Goal: Task Accomplishment & Management: Complete application form

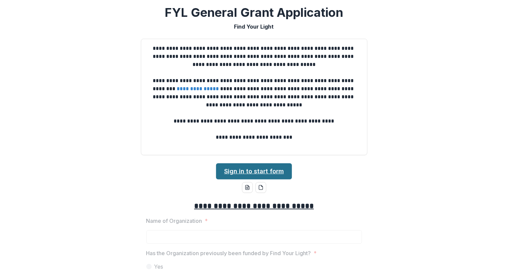
click at [263, 172] on link "Sign in to start form" at bounding box center [254, 172] width 76 height 16
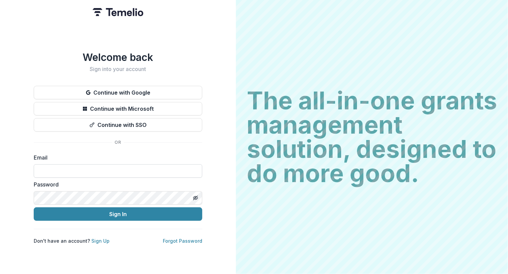
click at [62, 167] on input at bounding box center [118, 171] width 169 height 13
type input "**********"
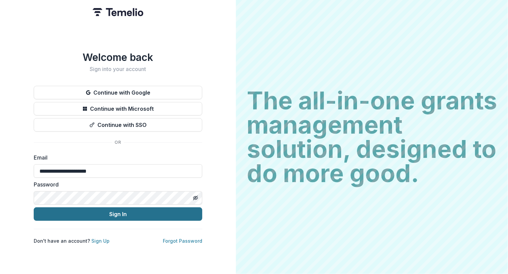
click at [116, 211] on button "Sign In" at bounding box center [118, 214] width 169 height 13
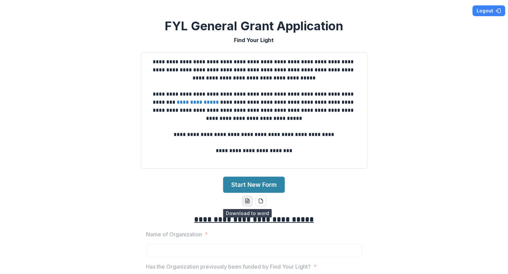
click at [245, 202] on icon "word-download" at bounding box center [247, 201] width 5 height 5
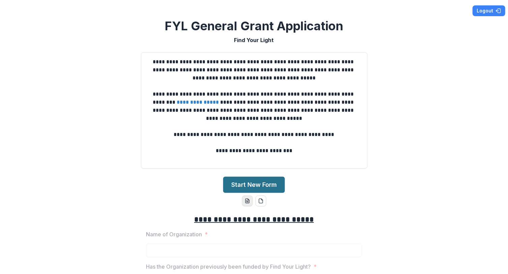
click at [260, 185] on button "Start New Form" at bounding box center [254, 185] width 62 height 16
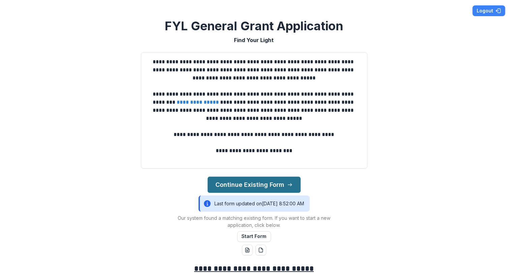
click at [244, 184] on button "Continue Existing Form" at bounding box center [254, 185] width 93 height 16
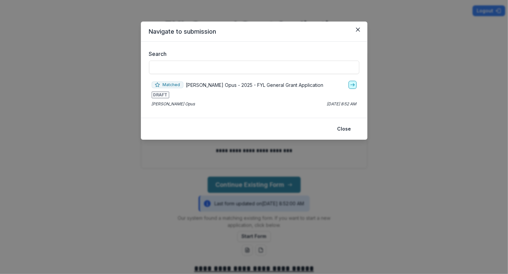
click at [353, 85] on icon "go-to" at bounding box center [352, 84] width 5 height 5
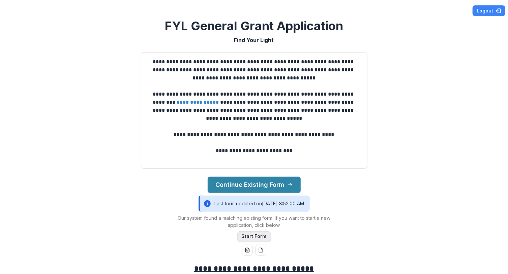
click at [257, 235] on button "Start Form" at bounding box center [254, 237] width 34 height 11
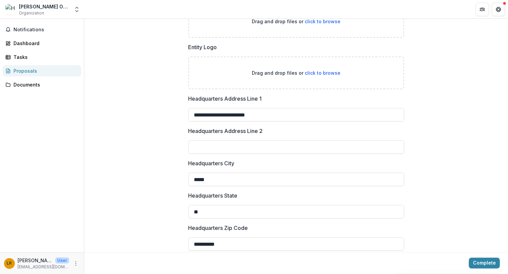
scroll to position [338, 0]
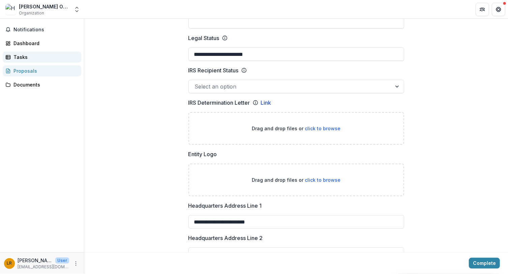
click at [19, 56] on div "Tasks" at bounding box center [44, 57] width 62 height 7
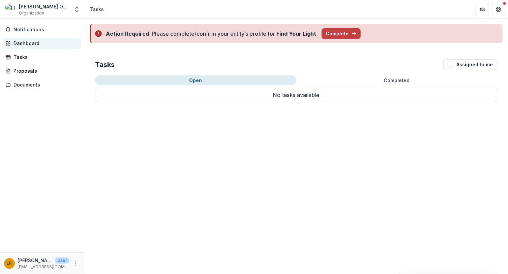
click at [22, 43] on div "Dashboard" at bounding box center [44, 43] width 62 height 7
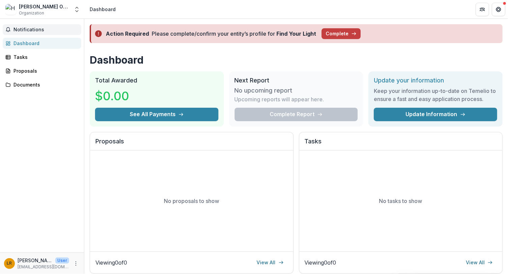
click at [24, 29] on span "Notifications" at bounding box center [45, 30] width 65 height 6
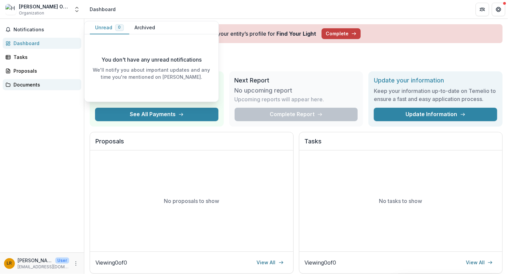
click at [24, 84] on div "Documents" at bounding box center [44, 84] width 62 height 7
